Goal: Navigation & Orientation: Find specific page/section

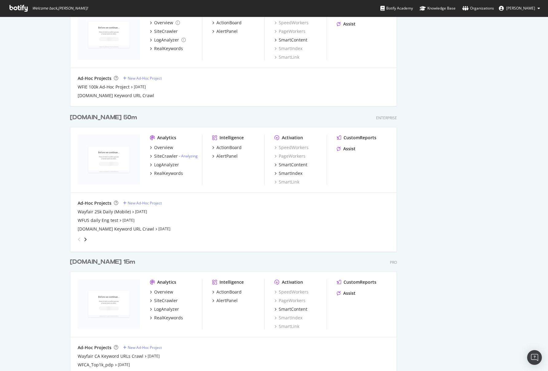
scroll to position [781, 0]
click at [90, 119] on div "[DOMAIN_NAME] 50m" at bounding box center [103, 115] width 67 height 9
